Goal: Find specific page/section: Find specific page/section

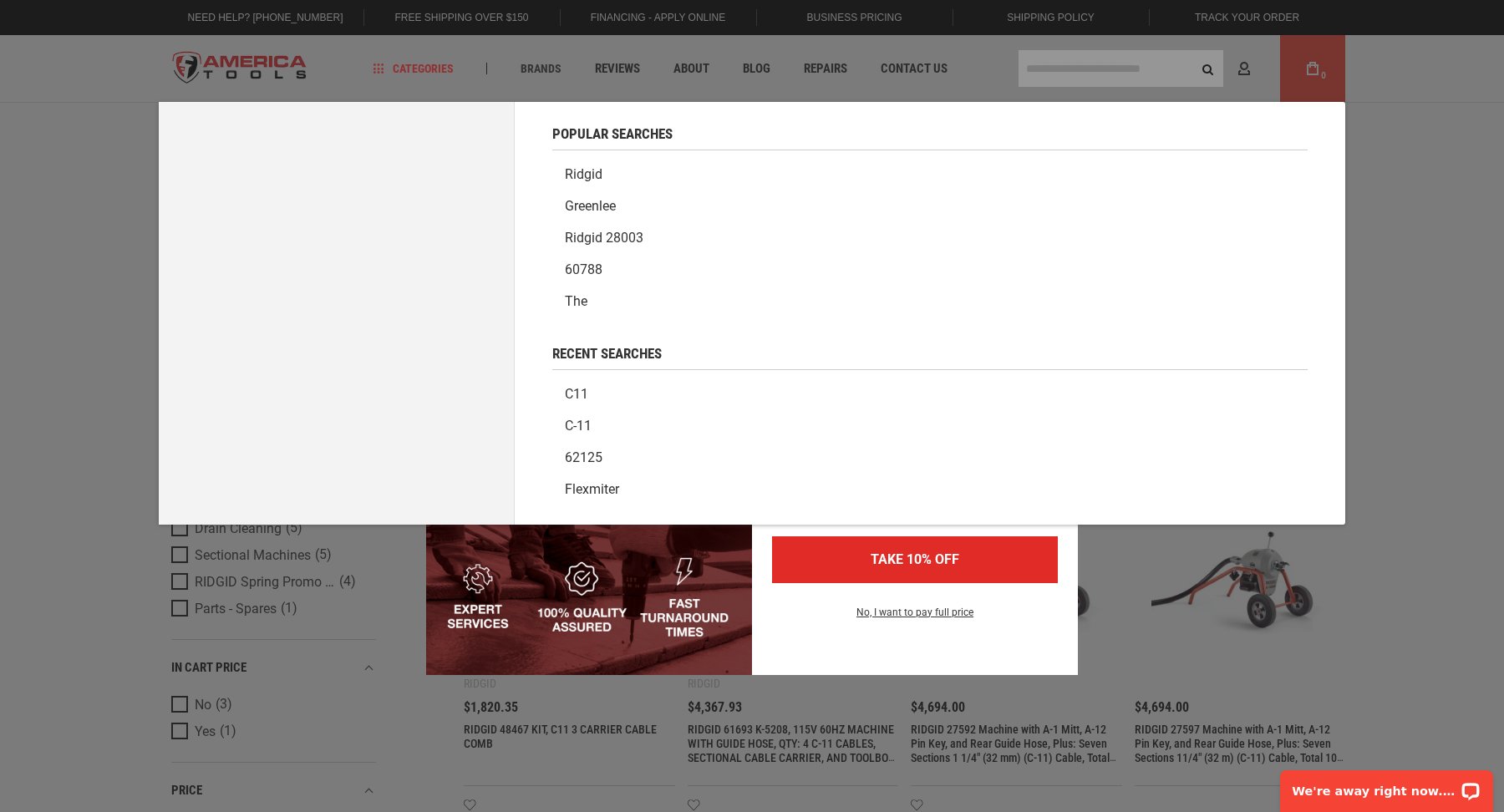
click at [1121, 61] on div "Marketing offer form" at bounding box center [752, 406] width 1504 height 812
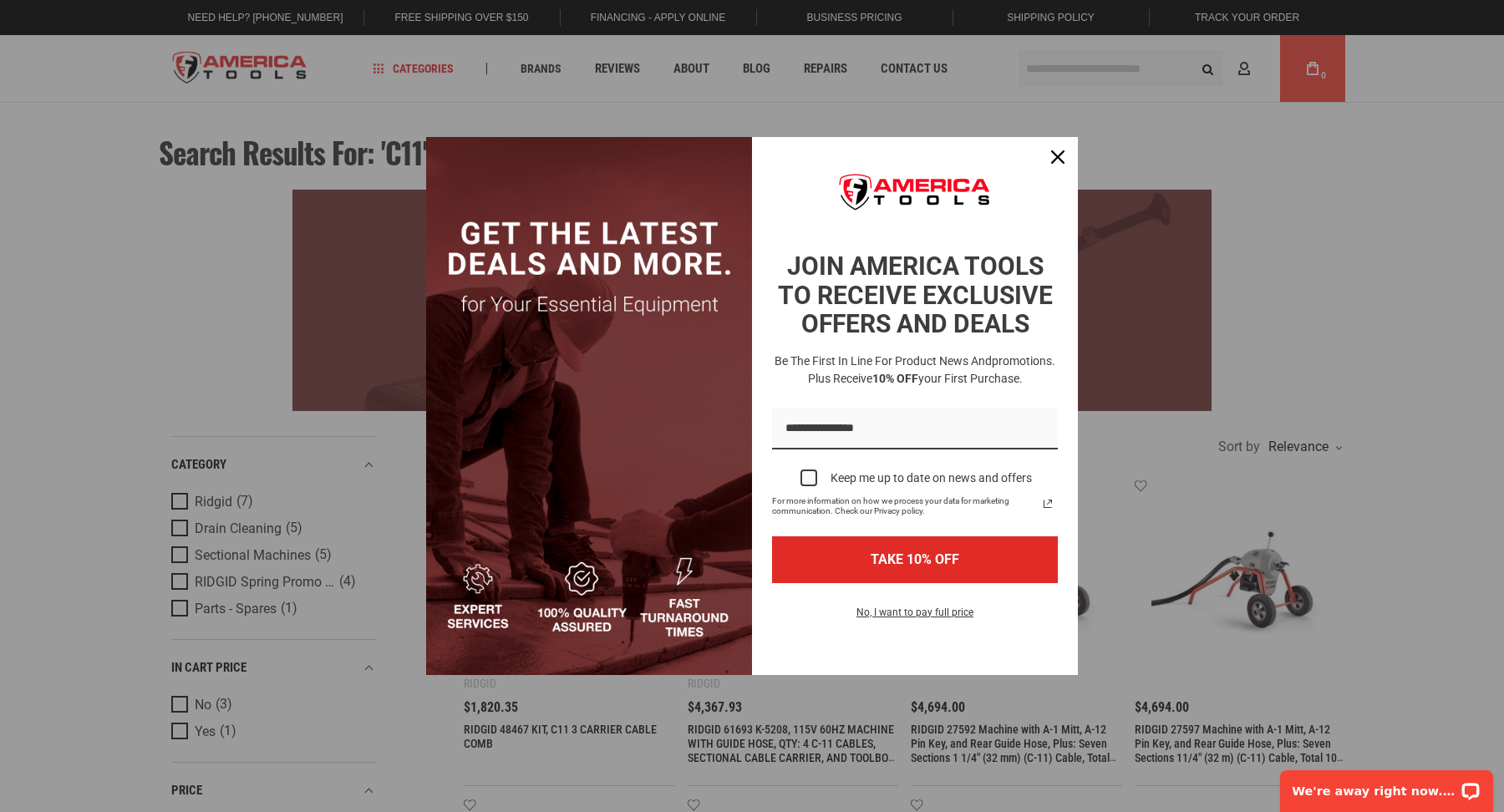
click at [1121, 61] on div "Marketing offer form" at bounding box center [752, 406] width 1504 height 812
click at [1060, 147] on div "Close" at bounding box center [1058, 157] width 27 height 27
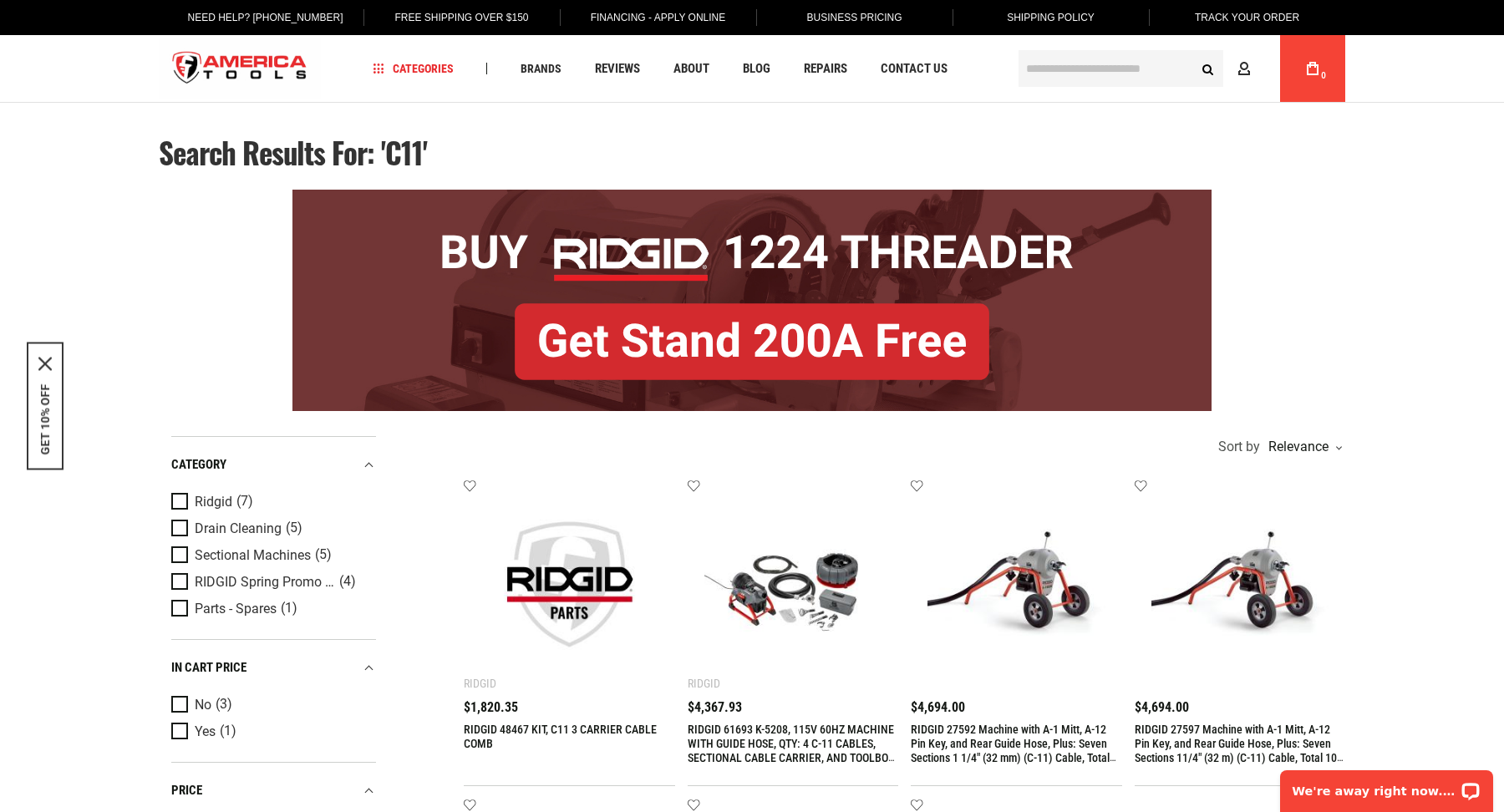
click at [1062, 72] on input "text" at bounding box center [1120, 68] width 204 height 36
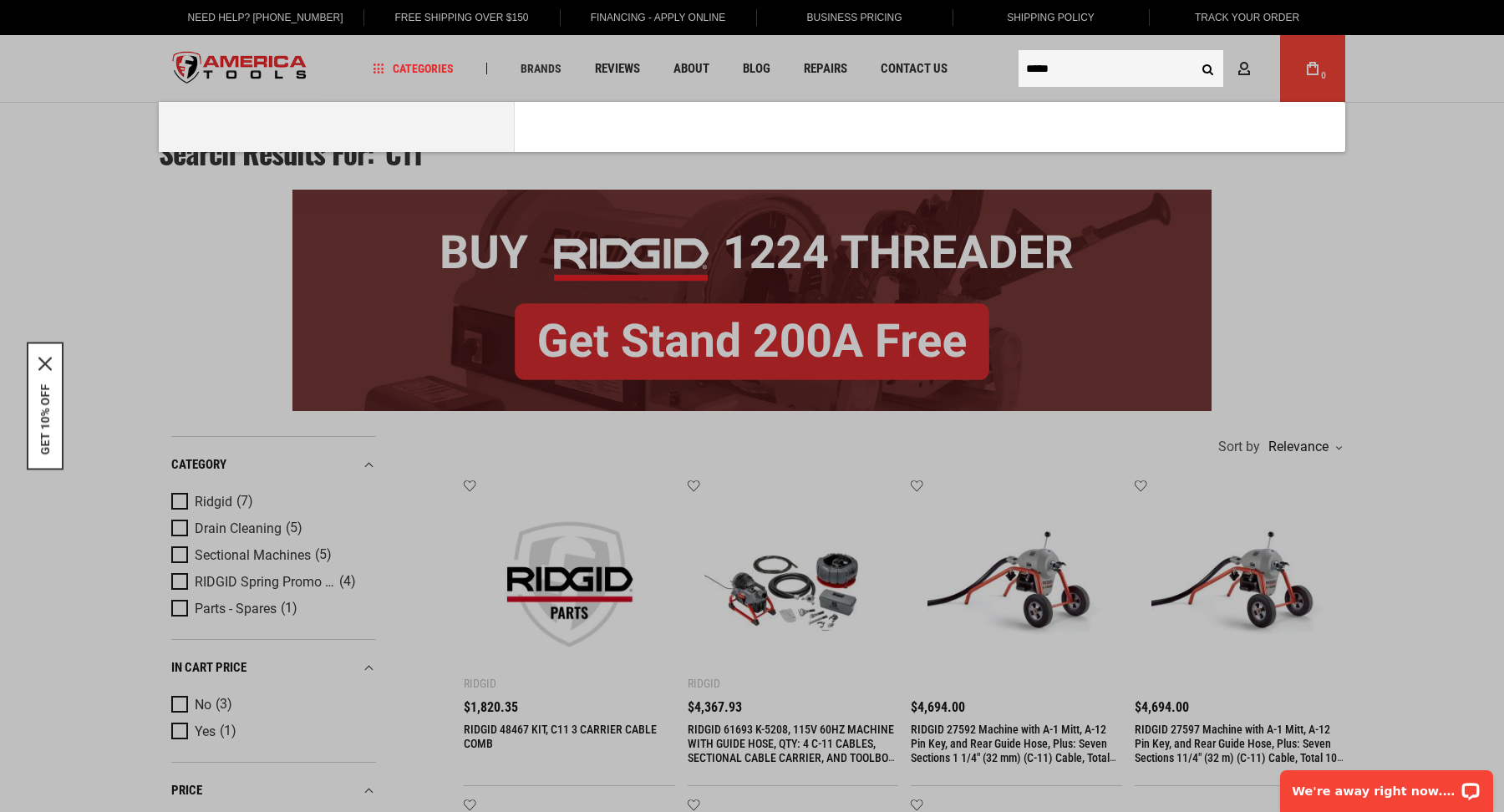
type input "*****"
click at [1192, 53] on button "Search" at bounding box center [1207, 68] width 32 height 32
